Goal: Understand process/instructions

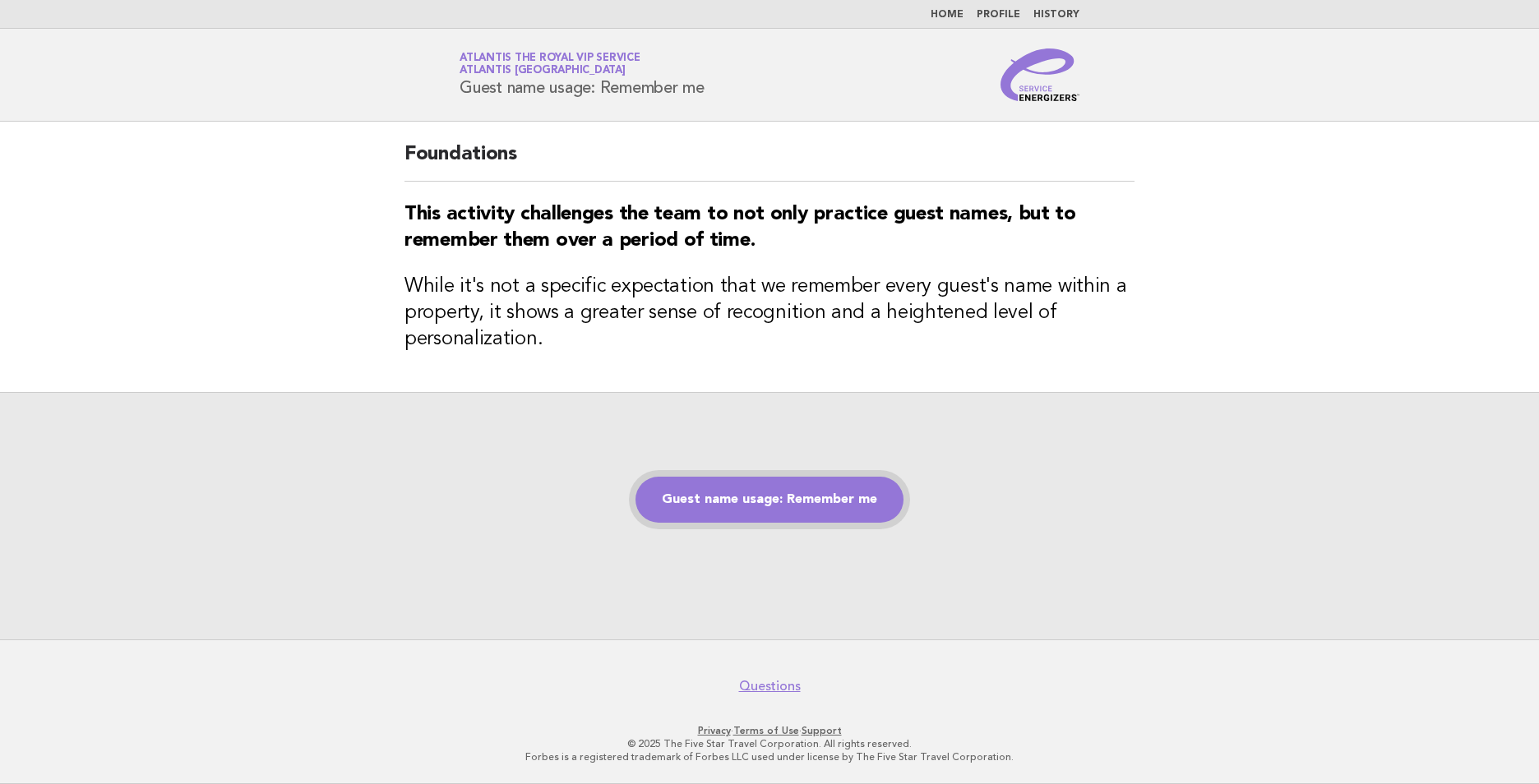
click at [828, 496] on link "Guest name usage: Remember me" at bounding box center [770, 499] width 268 height 46
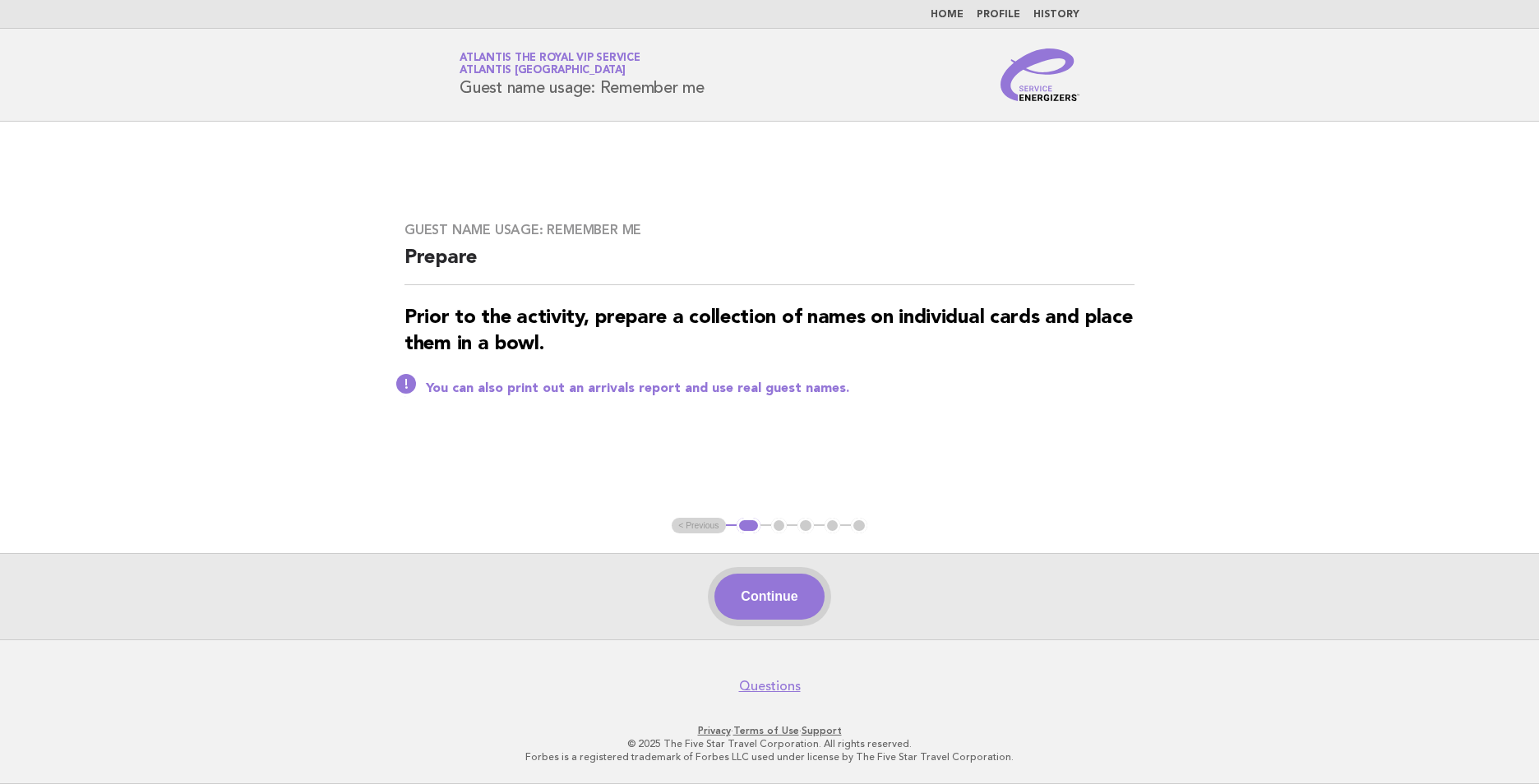
click at [757, 586] on button "Continue" at bounding box center [769, 596] width 109 height 46
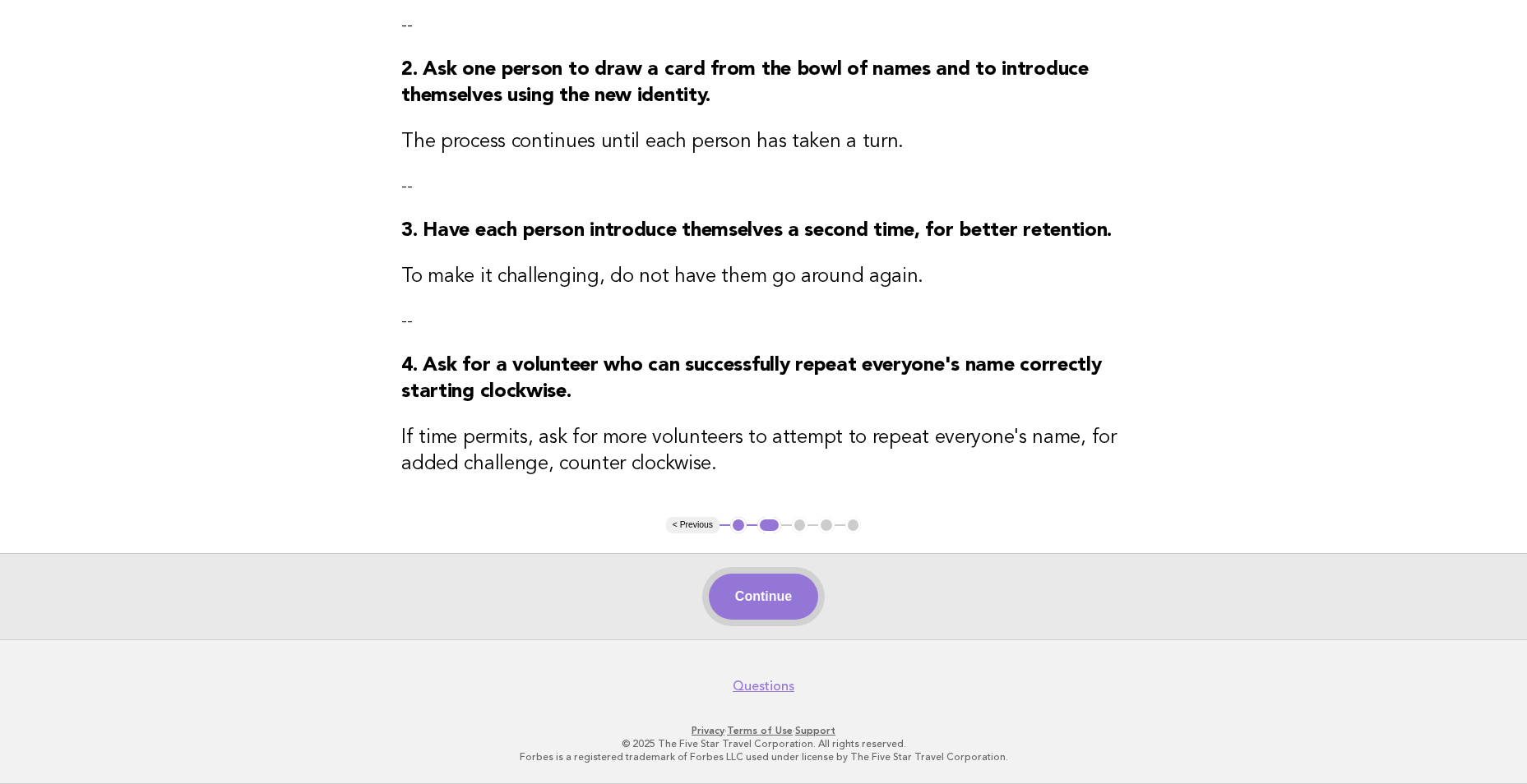
click at [782, 619] on button "Continue" at bounding box center [764, 596] width 109 height 46
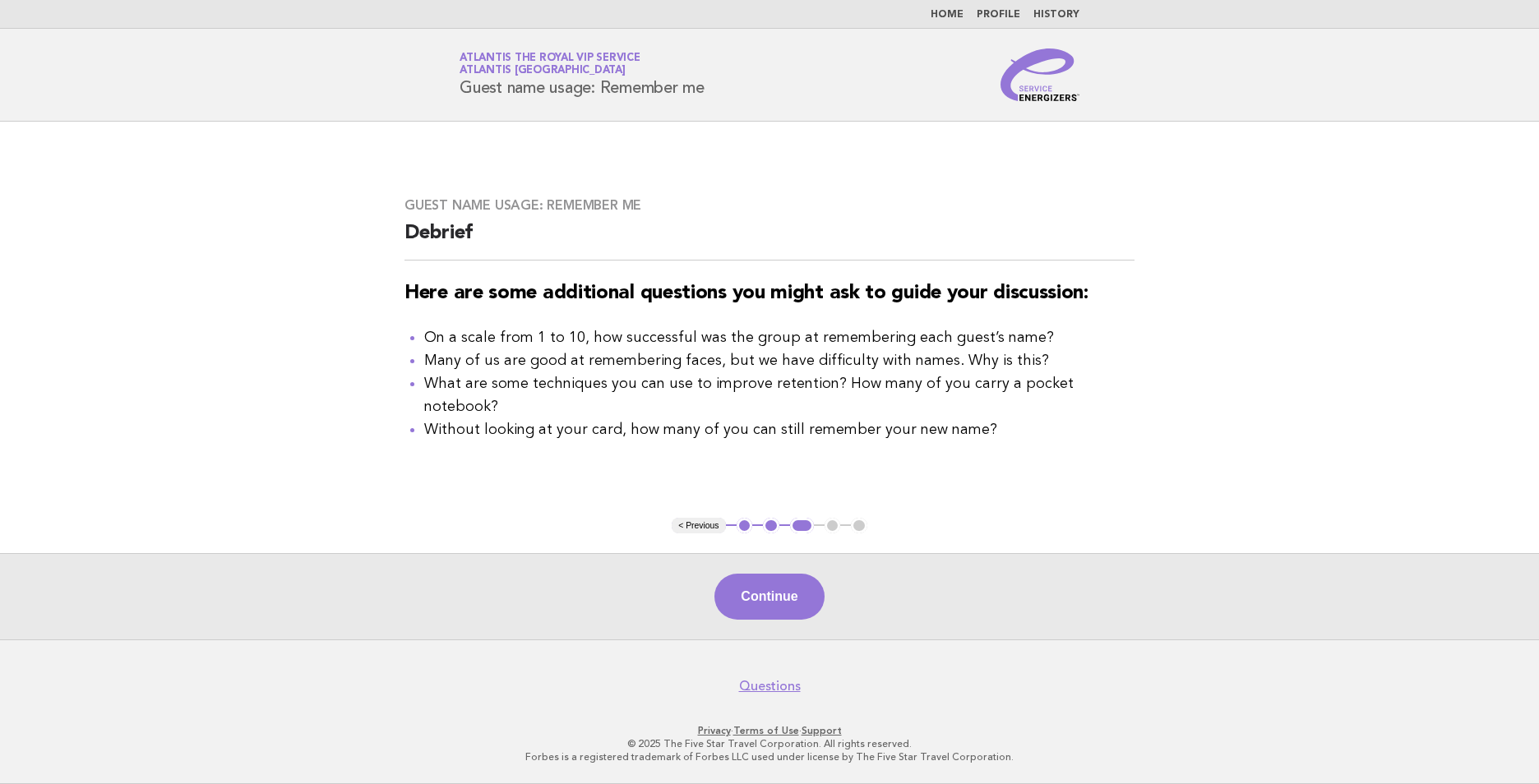
click at [827, 608] on div "Continue" at bounding box center [770, 596] width 1539 height 86
click at [799, 606] on button "Continue" at bounding box center [769, 596] width 109 height 46
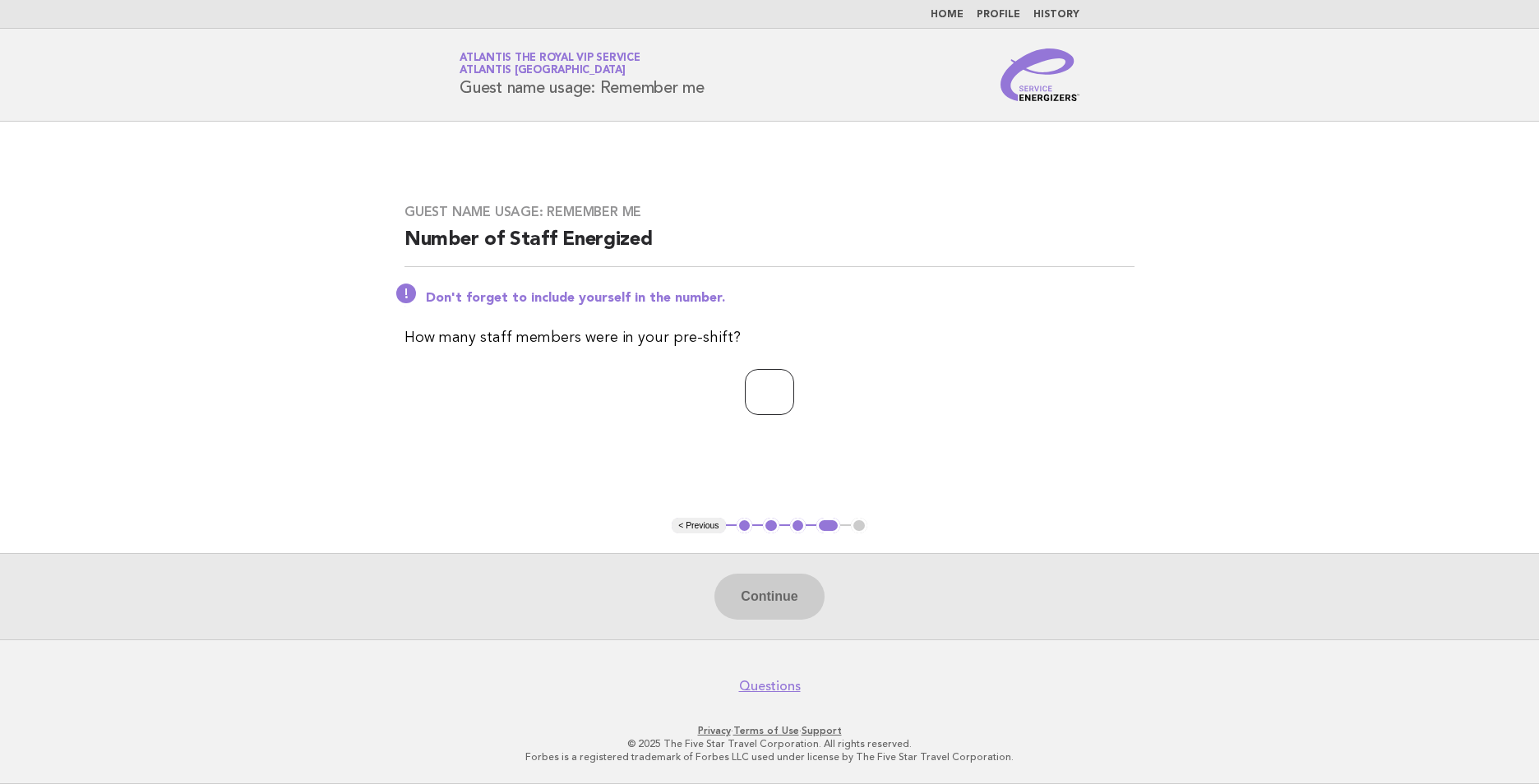
click at [757, 385] on input "number" at bounding box center [770, 391] width 49 height 46
type input "*"
click at [785, 595] on button "Continue" at bounding box center [769, 596] width 109 height 46
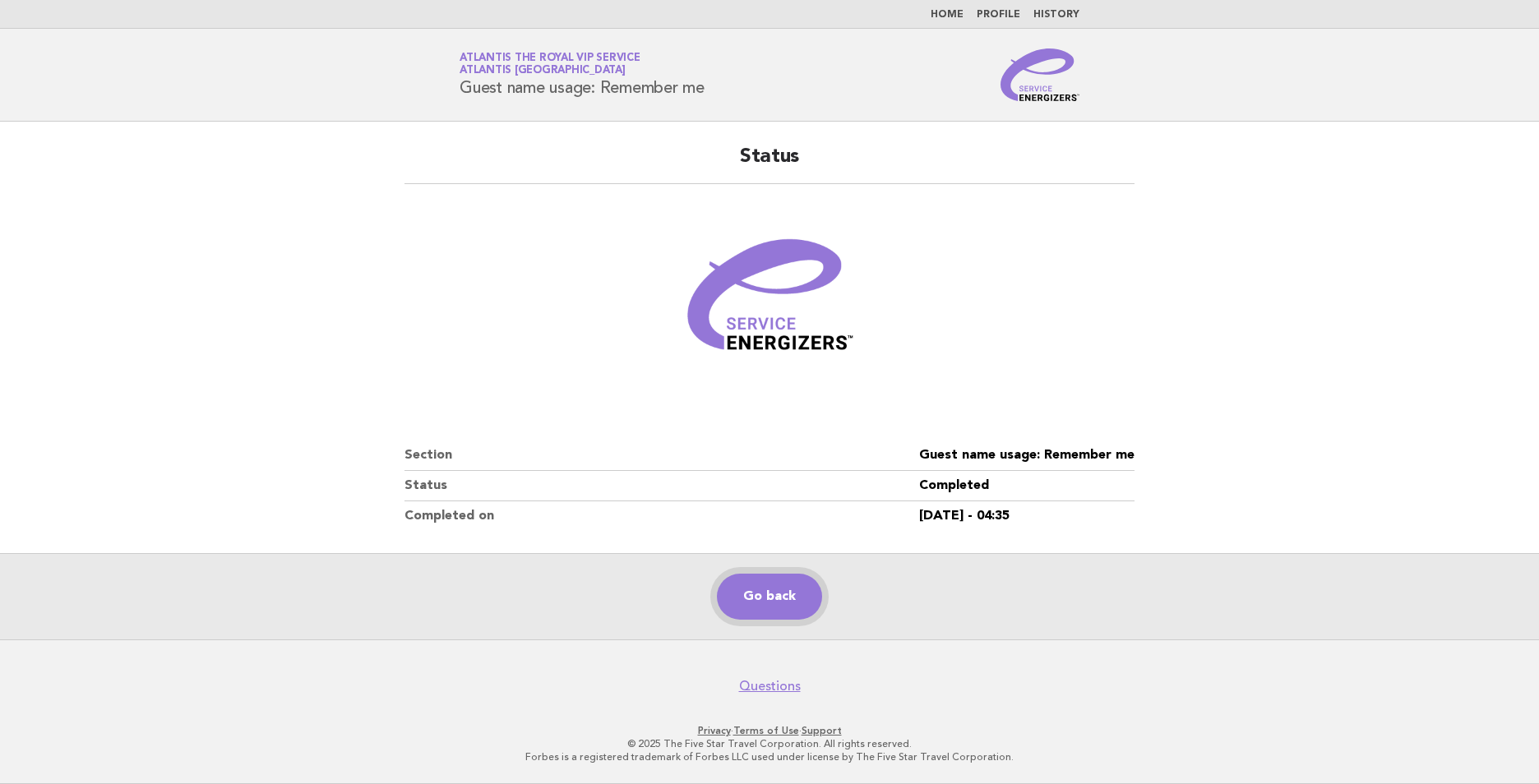
click at [787, 600] on link "Go back" at bounding box center [770, 596] width 105 height 46
